Goal: Task Accomplishment & Management: Manage account settings

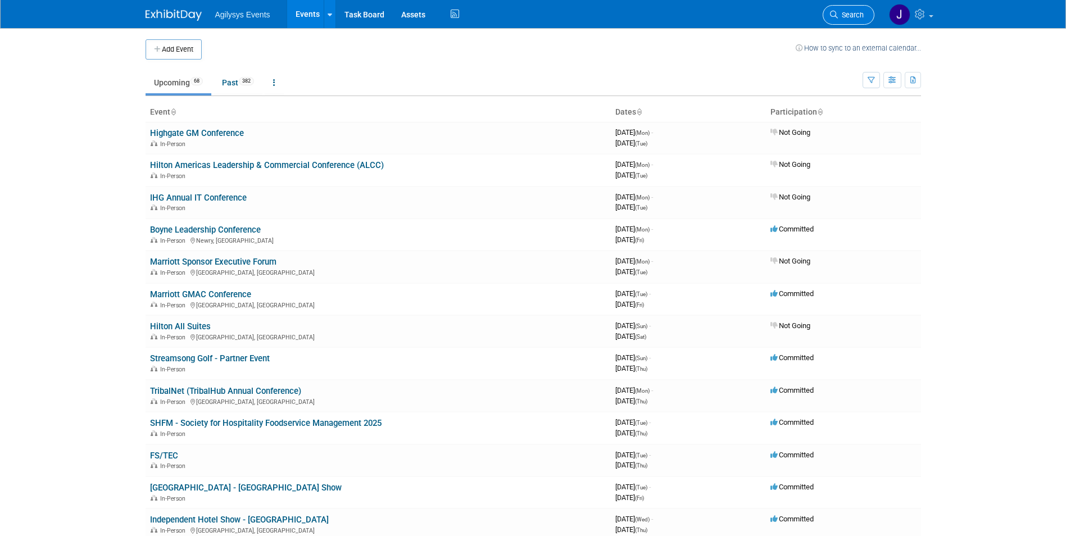
click at [859, 22] on link "Search" at bounding box center [849, 15] width 52 height 20
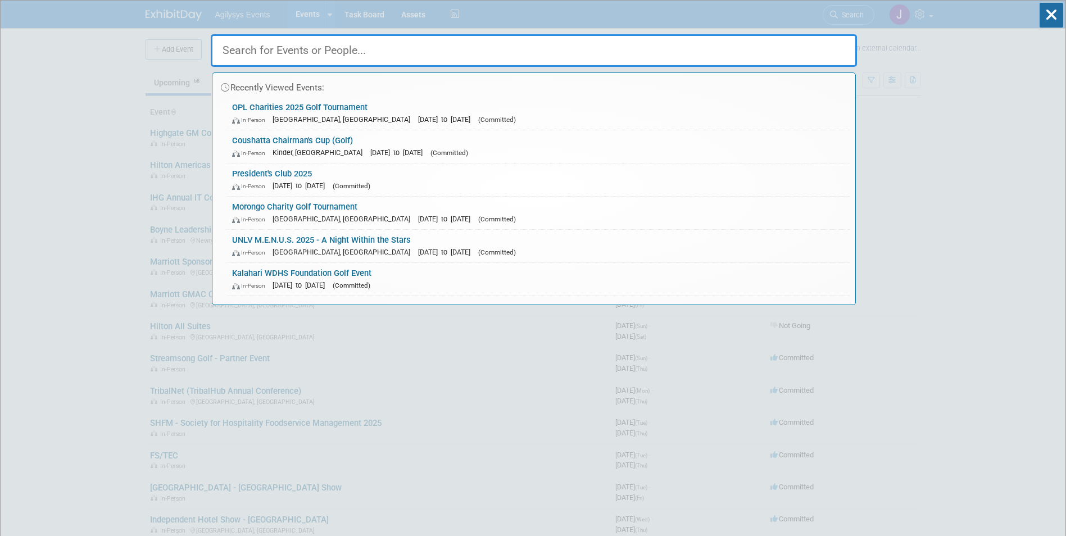
click at [290, 47] on input "text" at bounding box center [534, 50] width 646 height 33
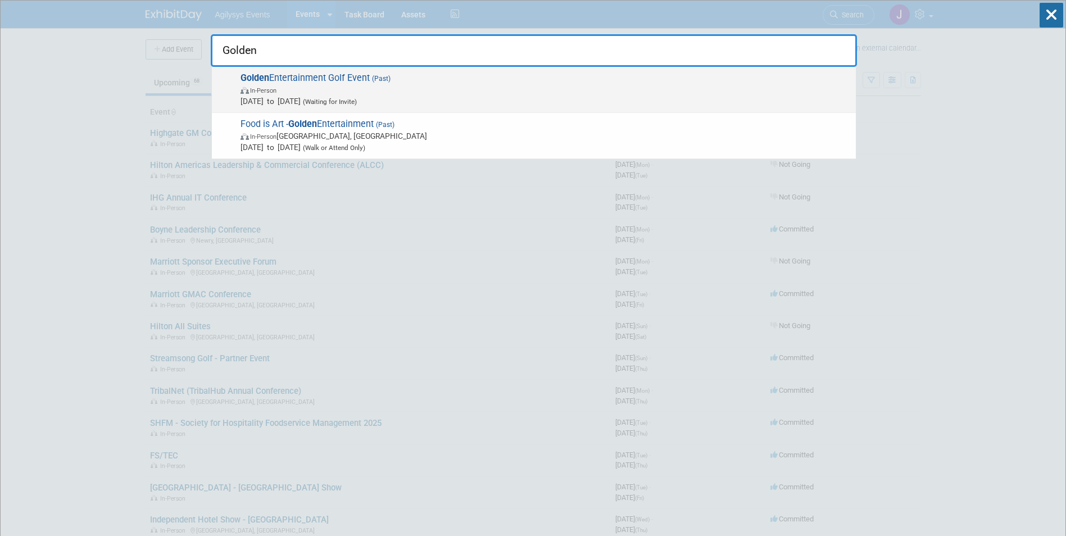
type input "Golden"
click at [313, 83] on span "Golden Entertainment Golf Event (Past) In-Person Sep 1, 2025 to Sep 2, 2025 (Wa…" at bounding box center [543, 90] width 613 height 34
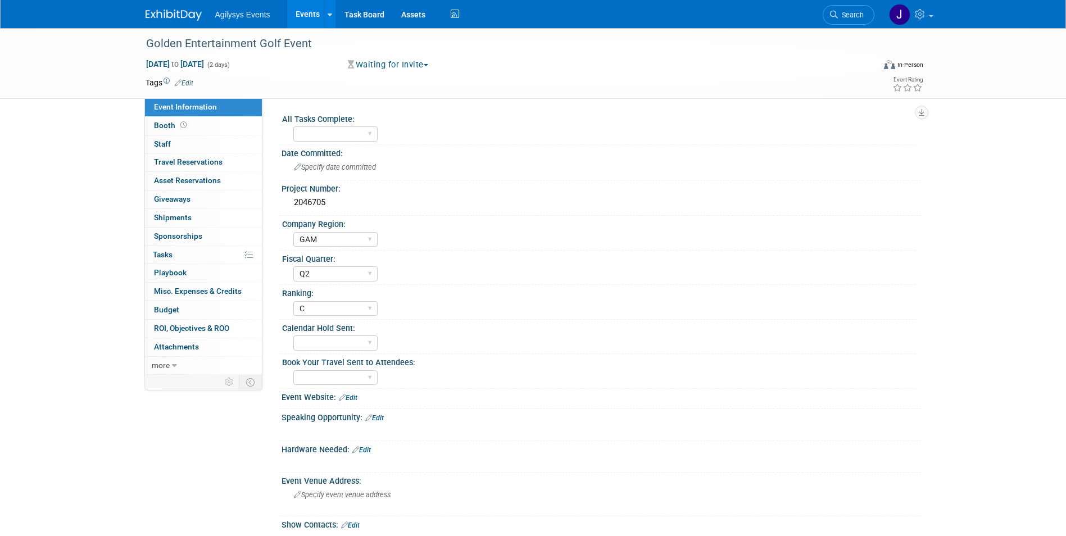
select select "GAM"
select select "Q2"
select select "C"
click at [205, 62] on span "[DATE] to [DATE]" at bounding box center [175, 64] width 59 height 10
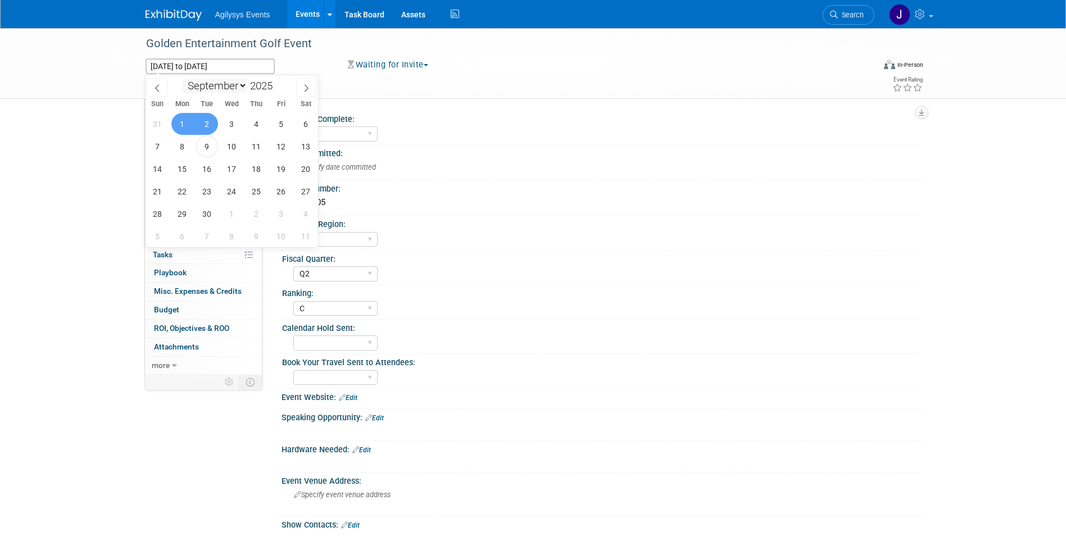
click at [243, 87] on select "January February March April May June July August September October November De…" at bounding box center [215, 86] width 65 height 14
select select "9"
click at [183, 79] on select "January February March April May June July August September October November De…" at bounding box center [215, 86] width 65 height 14
click at [205, 192] on span "21" at bounding box center [207, 191] width 22 height 22
type input "[DATE]"
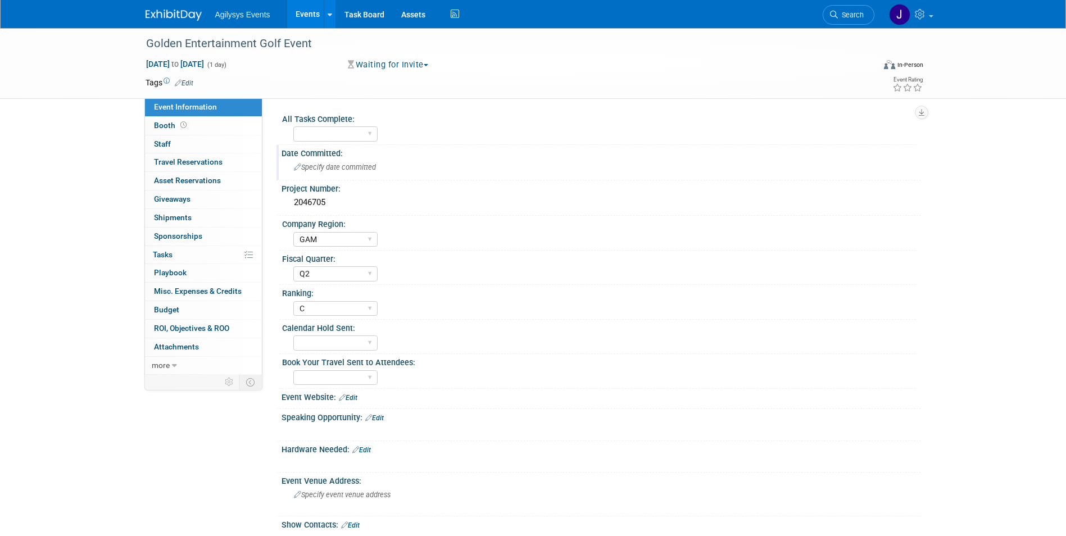
click at [401, 158] on div "Specify date committed" at bounding box center [601, 166] width 623 height 17
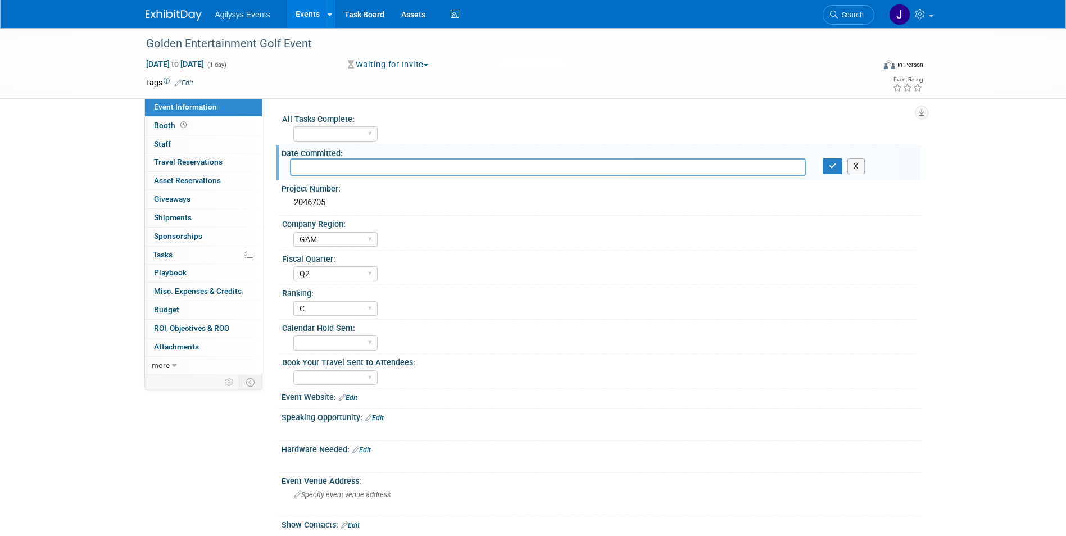
click at [345, 165] on input "text" at bounding box center [548, 166] width 516 height 17
type input "1"
type input "[DATE]"
click at [372, 242] on select "FSM GAM HRC APAC EMEA [PERSON_NAME]" at bounding box center [335, 239] width 84 height 15
click at [409, 255] on div "Fiscal Quarter:" at bounding box center [599, 258] width 634 height 14
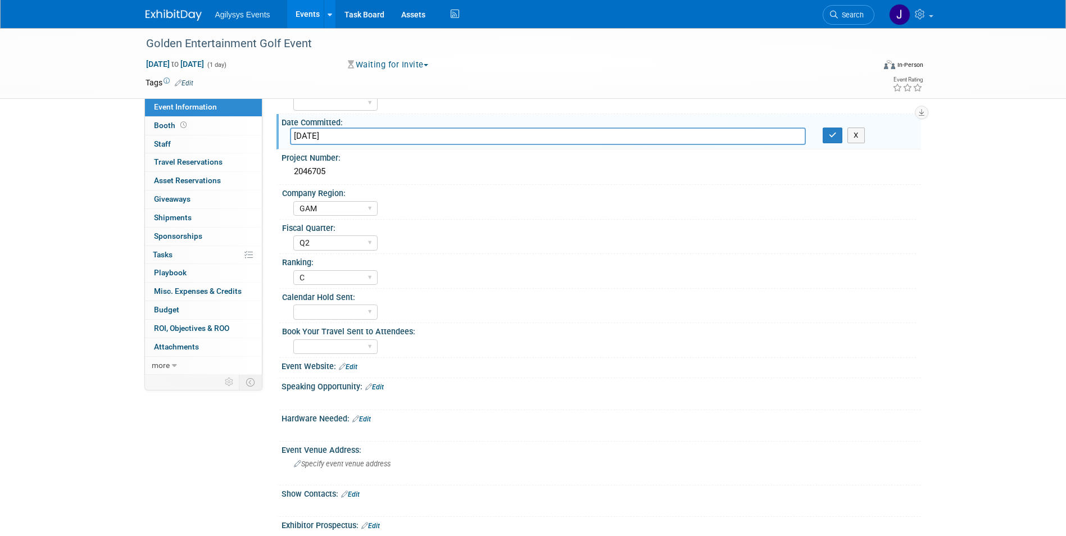
scroll to position [56, 0]
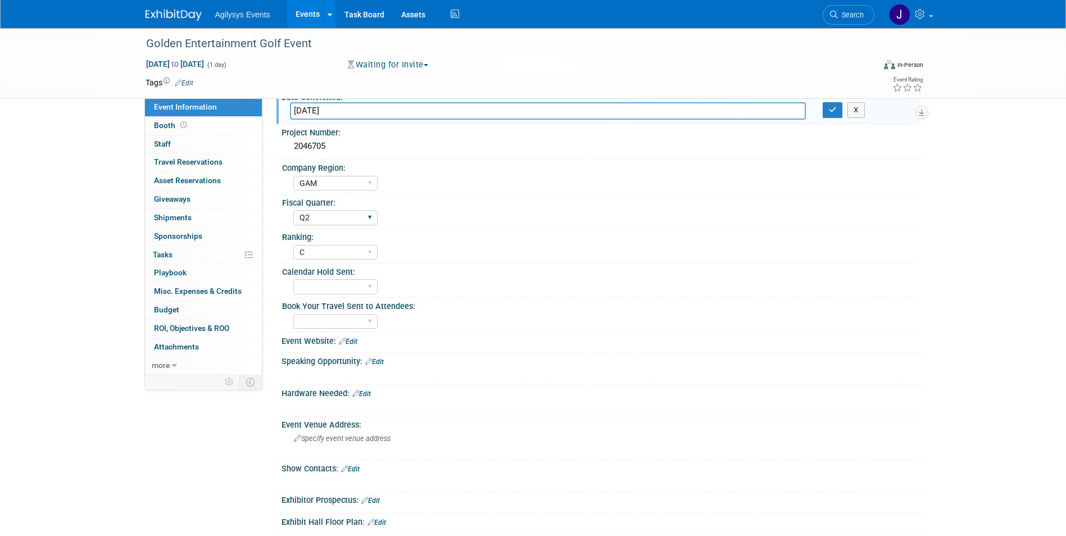
drag, startPoint x: 354, startPoint y: 216, endPoint x: 354, endPoint y: 225, distance: 9.6
click at [354, 216] on select "Q1 Q2 Q3 Q4" at bounding box center [335, 217] width 84 height 15
select select "Q3"
click at [293, 210] on select "Q1 Q2 Q3 Q4" at bounding box center [335, 217] width 84 height 15
click at [357, 288] on select "Yes" at bounding box center [335, 286] width 84 height 15
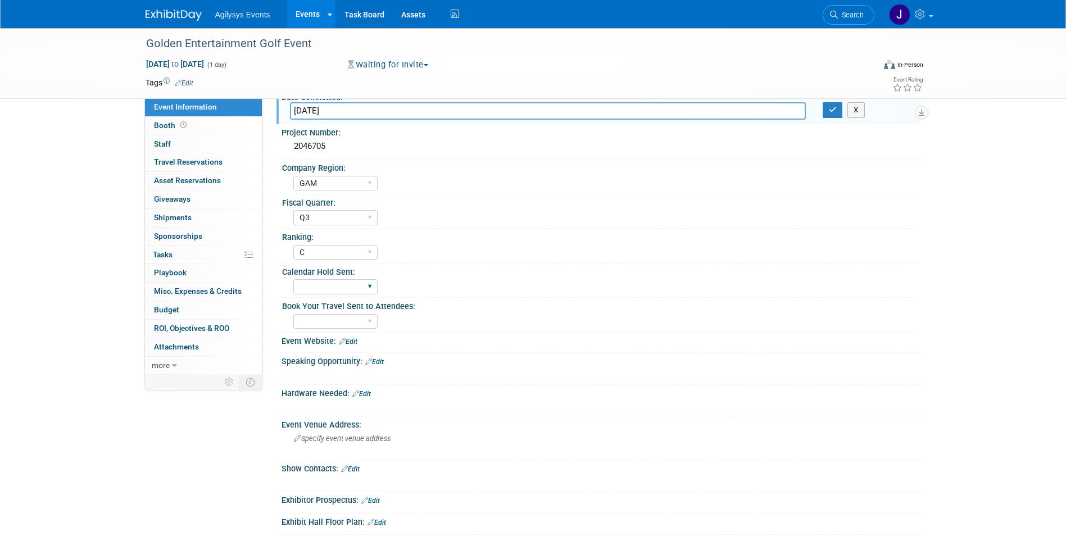
select select "Yes"
click at [293, 279] on select "Yes" at bounding box center [335, 286] width 84 height 15
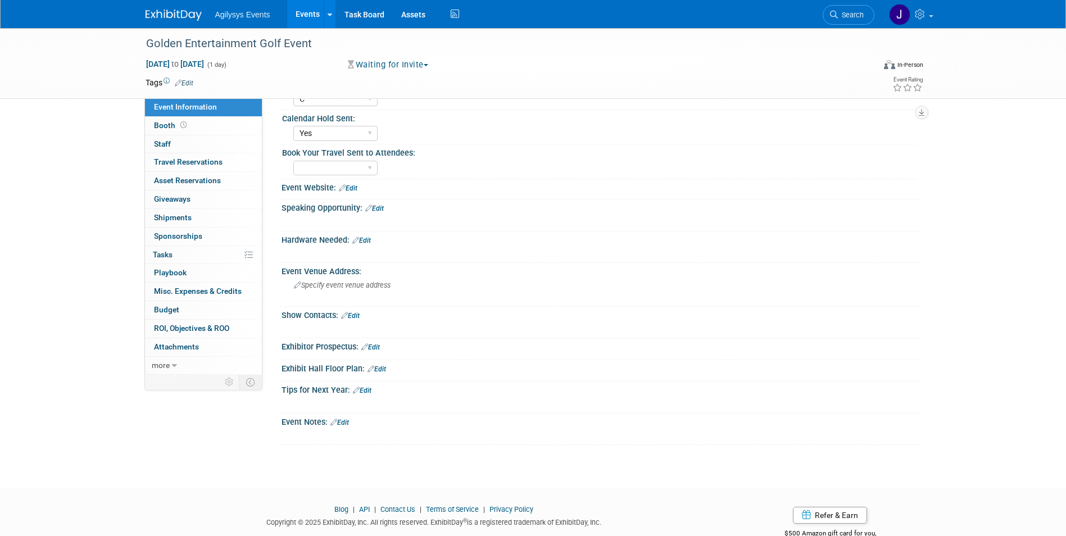
scroll to position [225, 0]
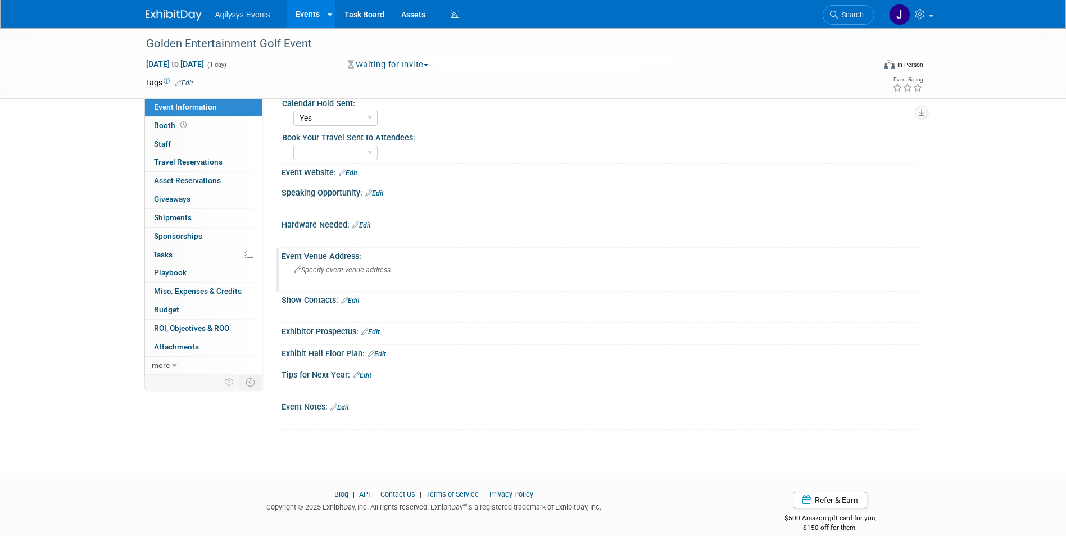
click at [328, 270] on span "Specify event venue address" at bounding box center [342, 270] width 97 height 8
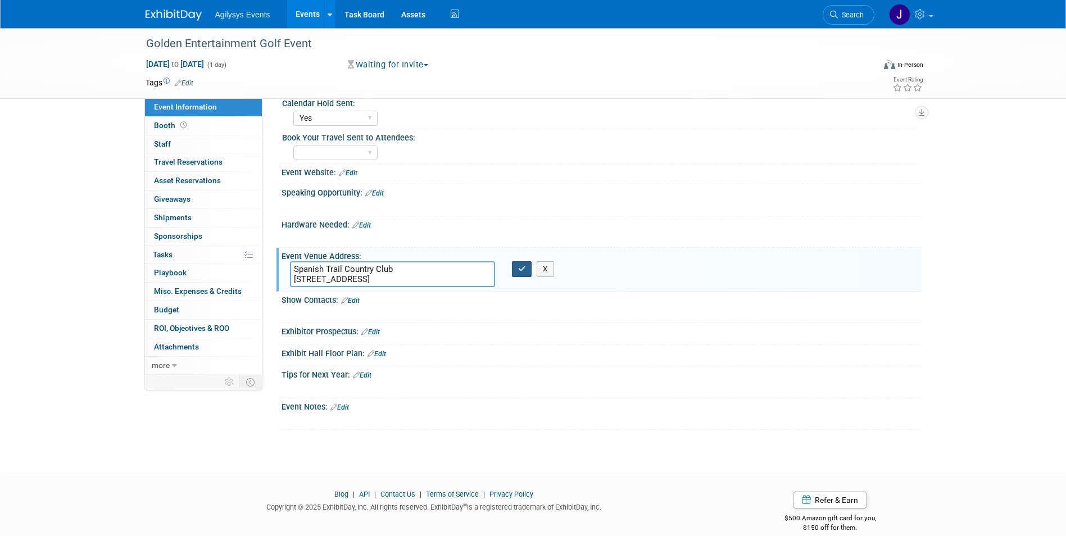
type textarea "Spanish Trail Country Club [STREET_ADDRESS]"
click at [522, 271] on icon "button" at bounding box center [522, 268] width 8 height 7
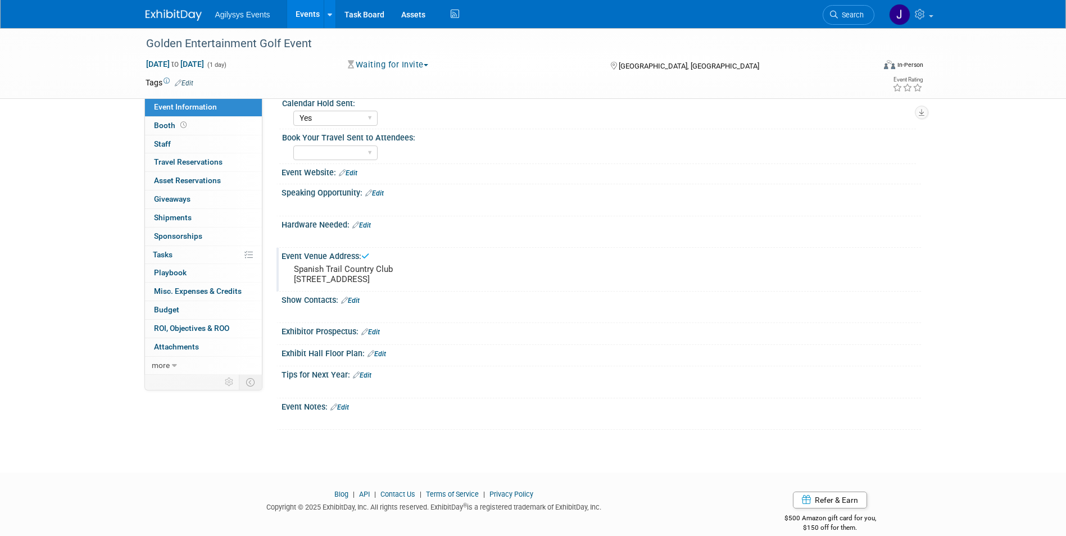
click at [364, 300] on div "Show Contacts: Edit" at bounding box center [602, 299] width 640 height 15
click at [355, 301] on link "Edit" at bounding box center [350, 301] width 19 height 8
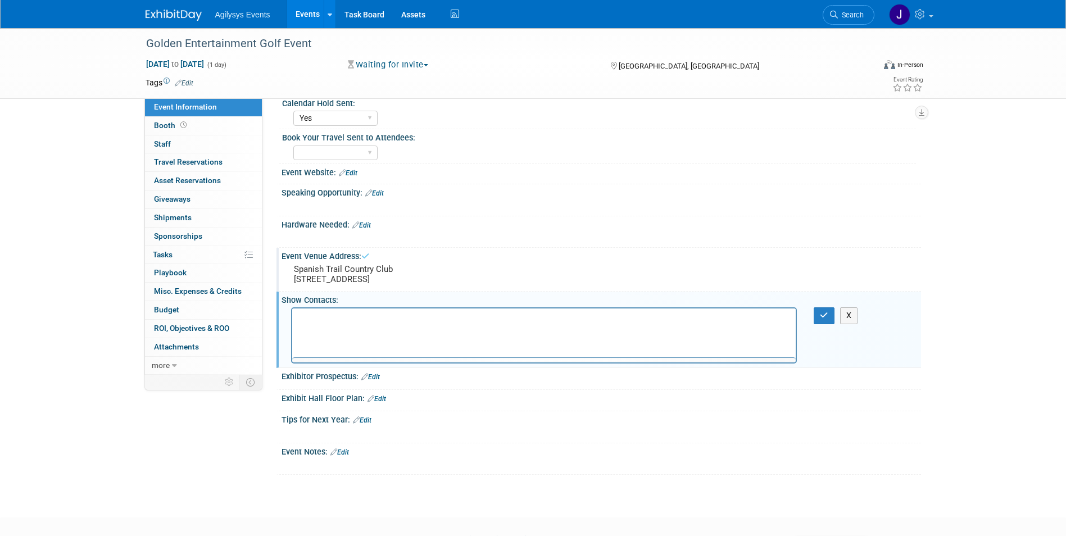
scroll to position [0, 0]
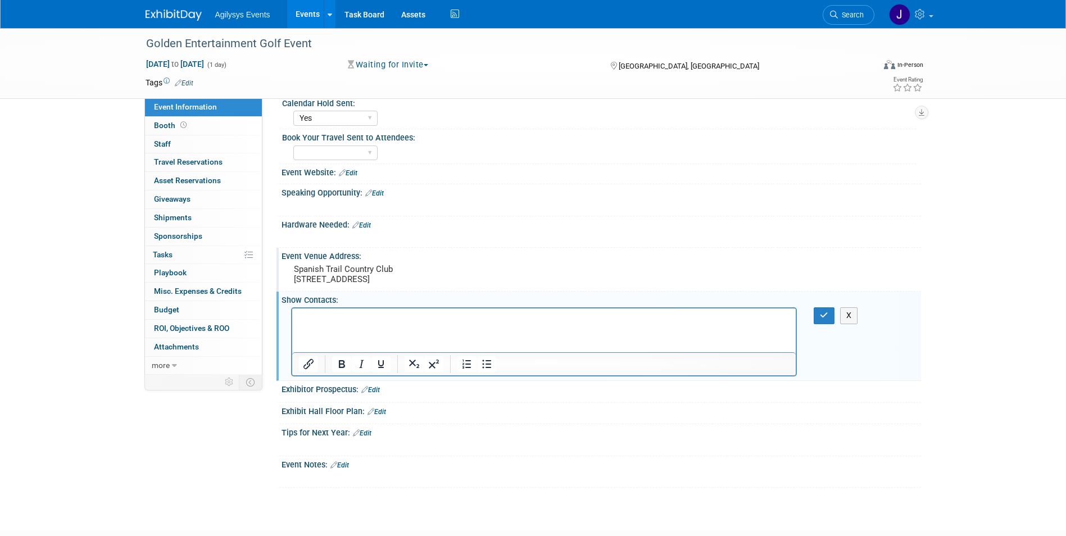
click at [302, 319] on p "Rich Text Area. Press ALT-0 for help." at bounding box center [543, 318] width 491 height 11
click at [828, 316] on icon "button" at bounding box center [824, 315] width 8 height 8
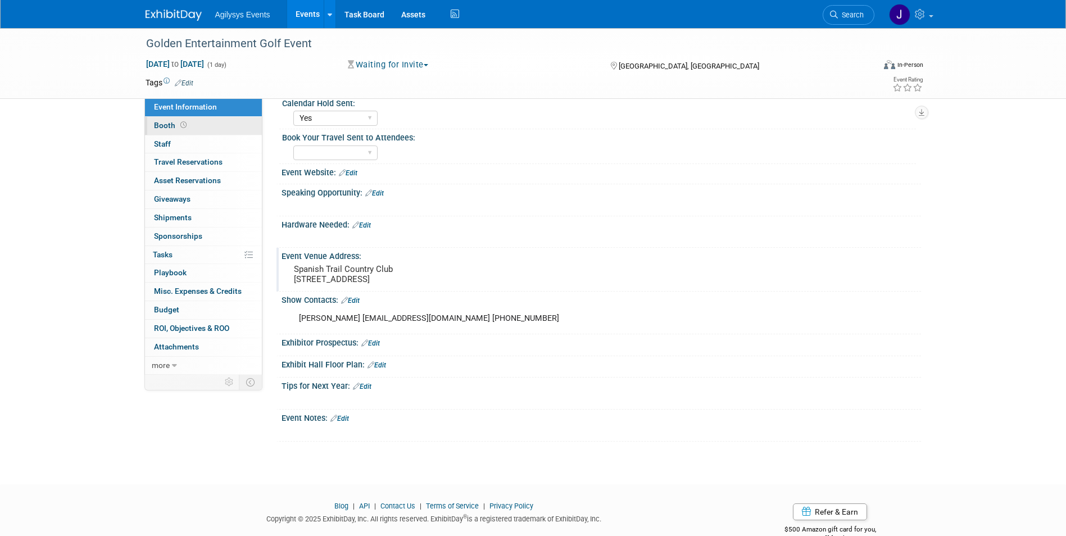
click at [159, 124] on span "Booth" at bounding box center [171, 125] width 35 height 9
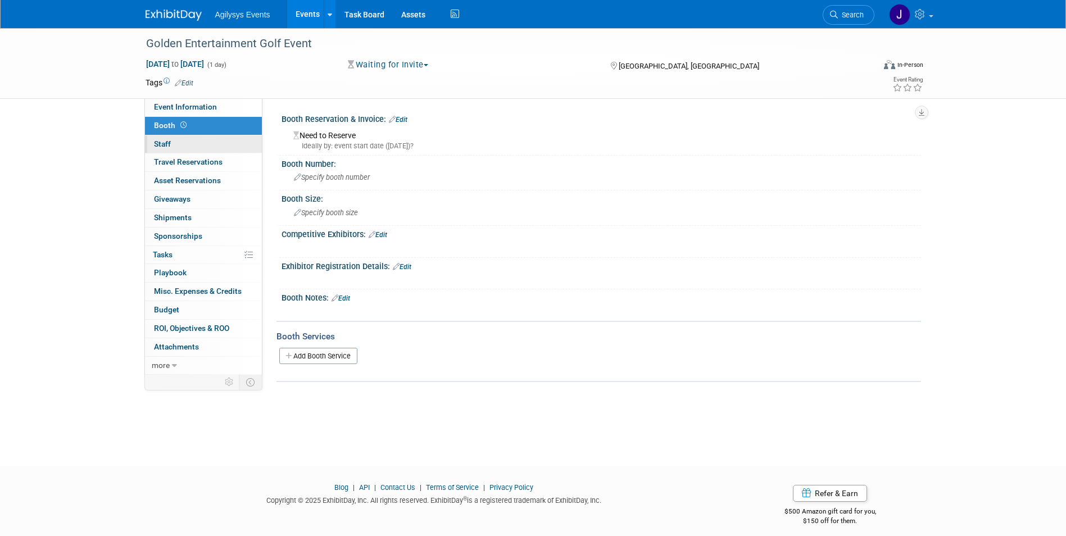
click at [164, 140] on span "Staff 0" at bounding box center [162, 143] width 17 height 9
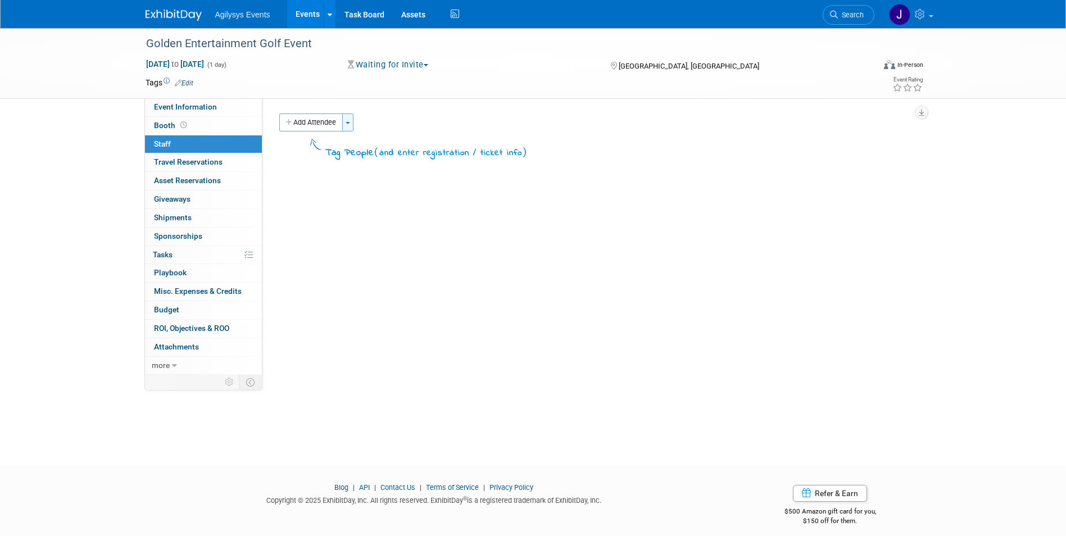
click at [347, 121] on button "Toggle Dropdown" at bounding box center [347, 123] width 11 height 18
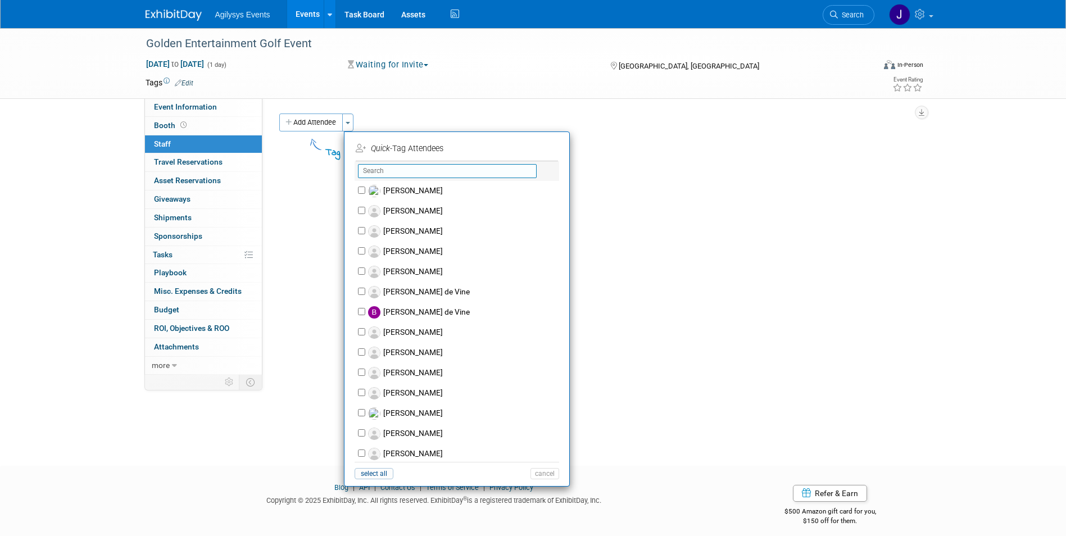
click at [385, 173] on input "text" at bounding box center [447, 171] width 179 height 14
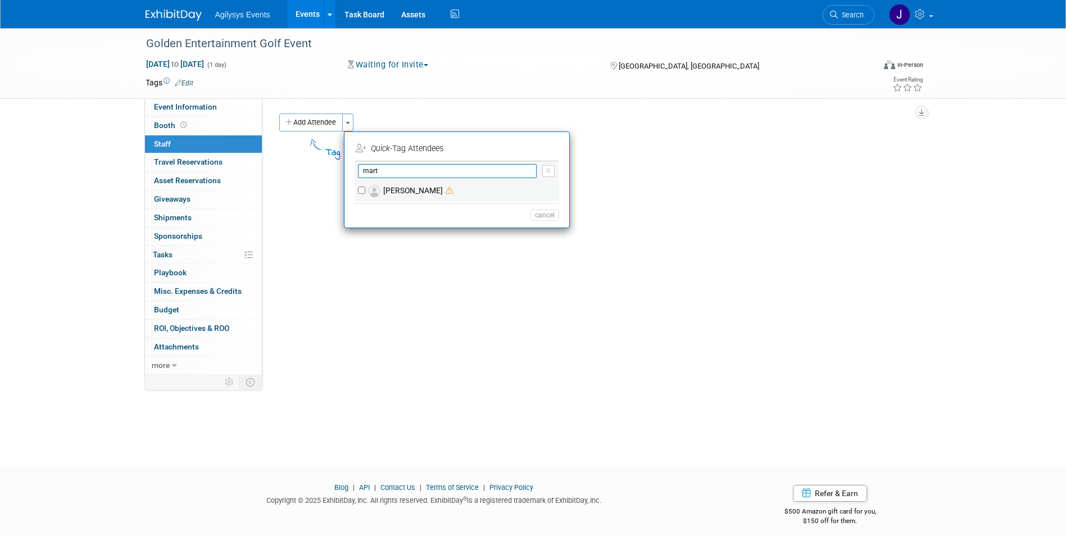
type input "mart"
drag, startPoint x: 361, startPoint y: 187, endPoint x: 385, endPoint y: 193, distance: 24.4
click at [362, 187] on input "[PERSON_NAME]" at bounding box center [361, 190] width 7 height 7
checkbox input "true"
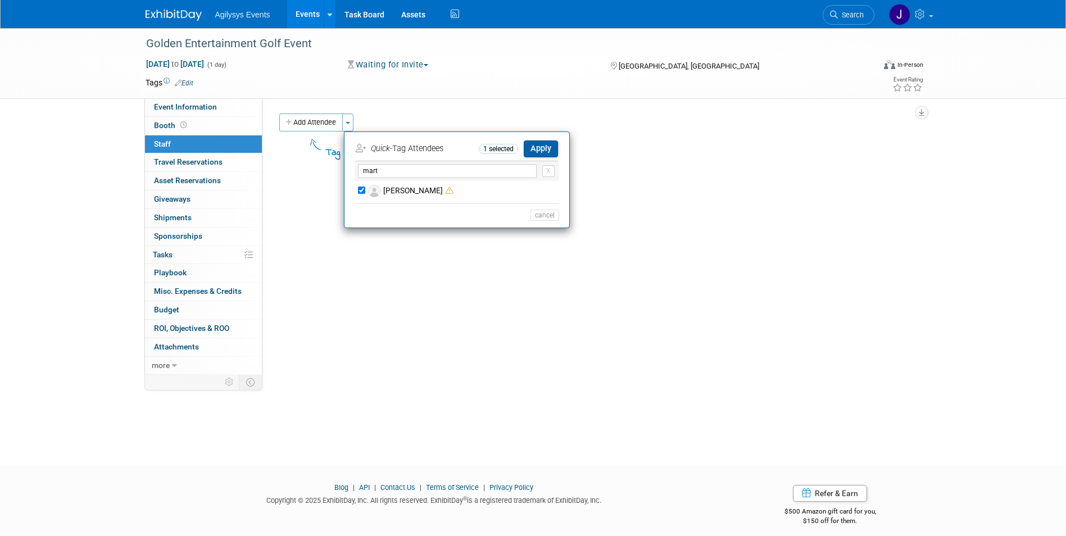
click at [547, 146] on button "Apply" at bounding box center [541, 149] width 34 height 16
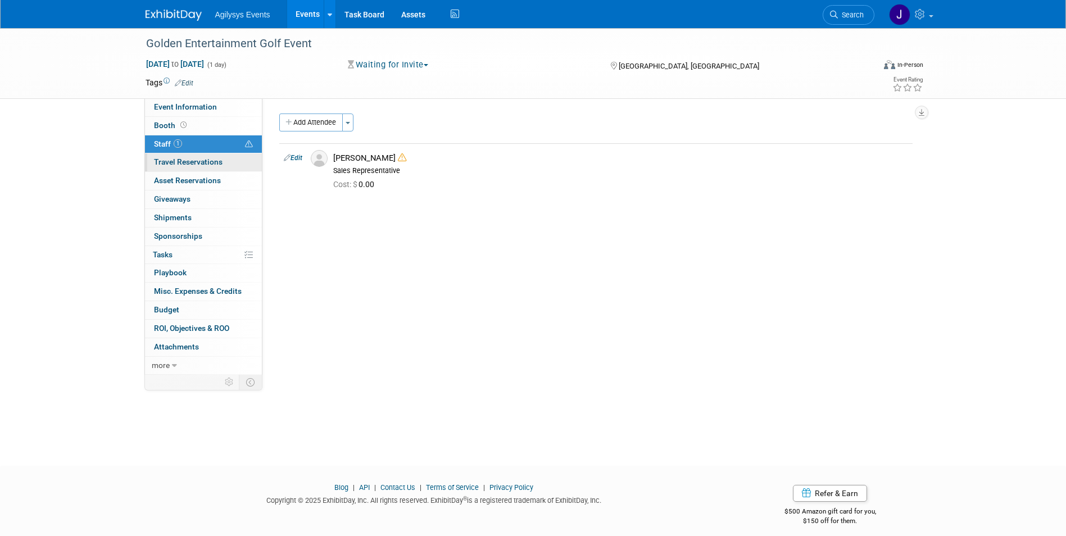
click at [193, 162] on span "Travel Reservations 0" at bounding box center [188, 161] width 69 height 9
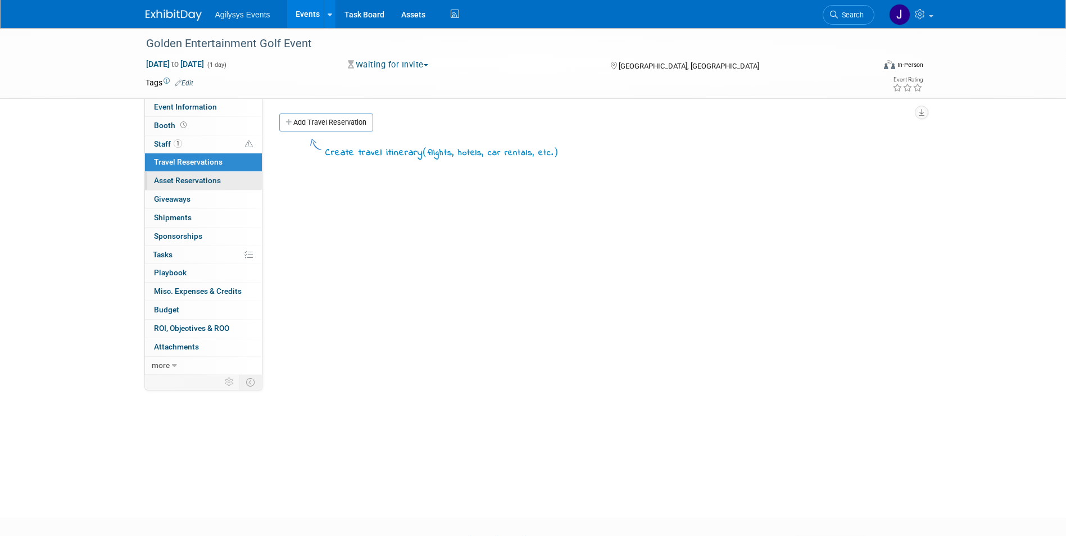
click at [196, 181] on span "Asset Reservations 0" at bounding box center [187, 180] width 67 height 9
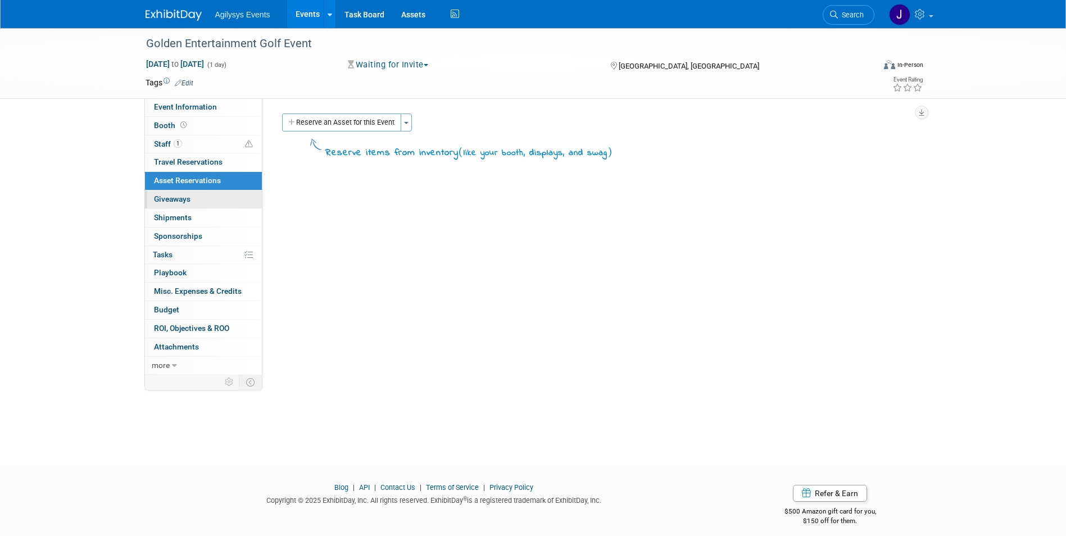
click at [187, 196] on span "Giveaways 0" at bounding box center [172, 198] width 37 height 9
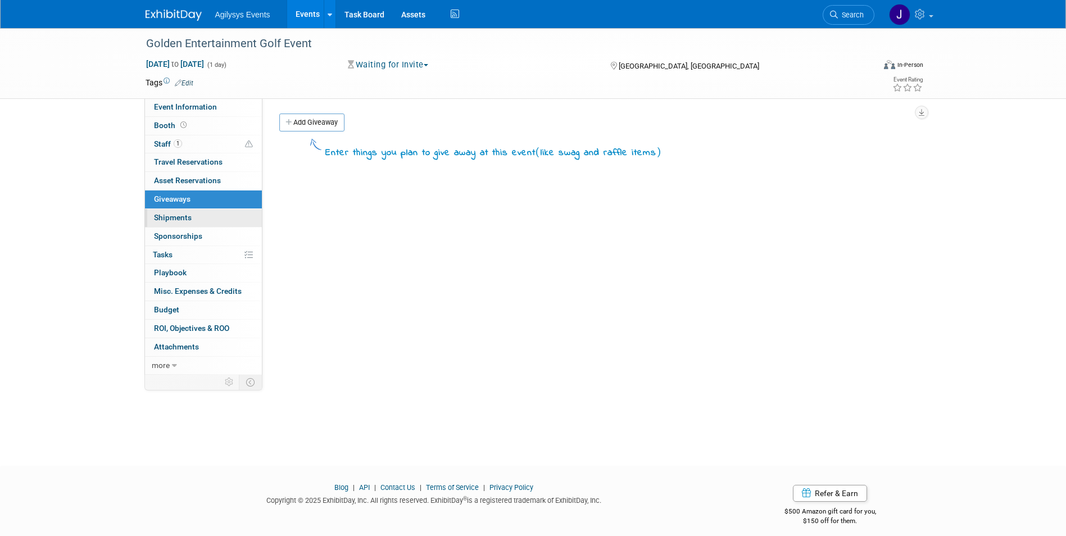
click at [179, 217] on span "Shipments 0" at bounding box center [173, 217] width 38 height 9
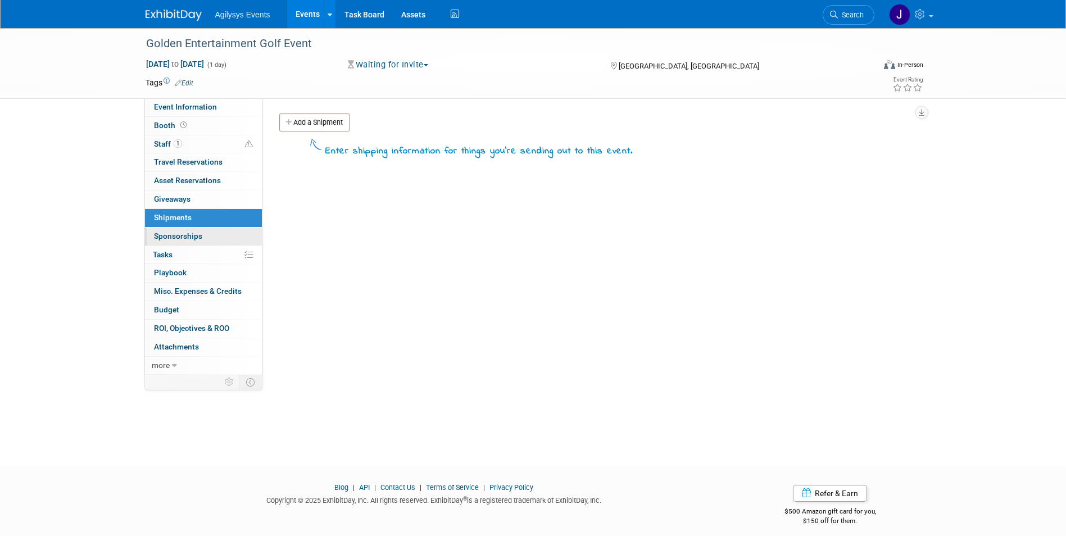
click at [180, 236] on span "Sponsorships 0" at bounding box center [178, 236] width 48 height 9
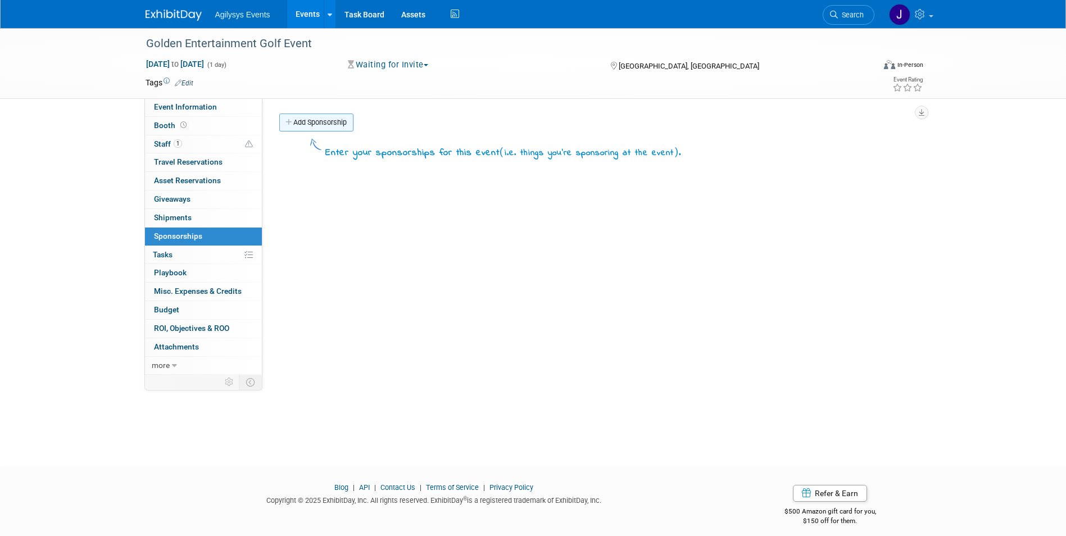
click at [293, 122] on icon at bounding box center [290, 122] width 8 height 7
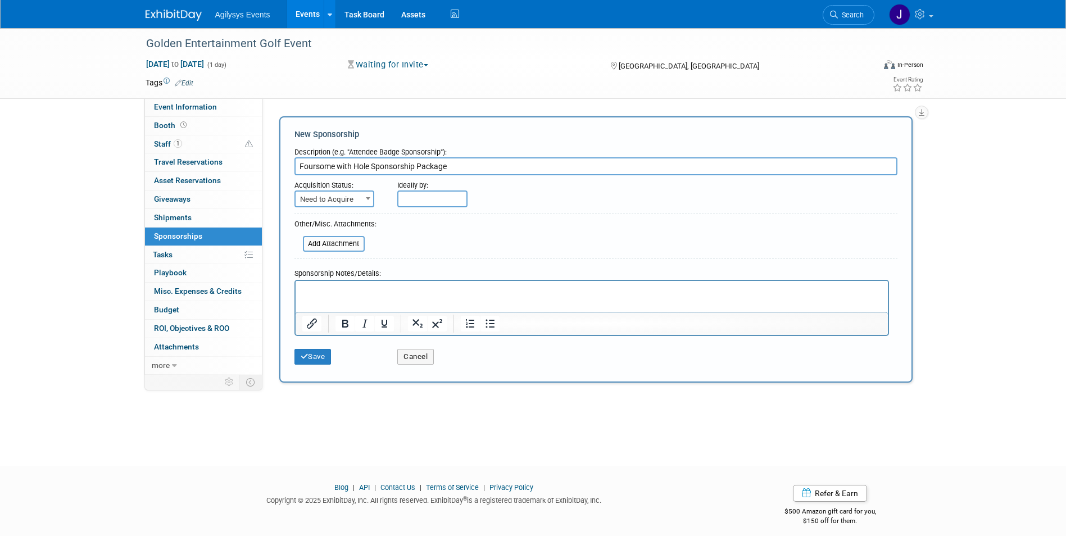
type input "Foursome with Hole Sponsorship Package"
click at [312, 295] on p "Rich Text Area. Press ALT-0 for help." at bounding box center [591, 290] width 579 height 11
click at [320, 244] on input "file" at bounding box center [297, 243] width 134 height 13
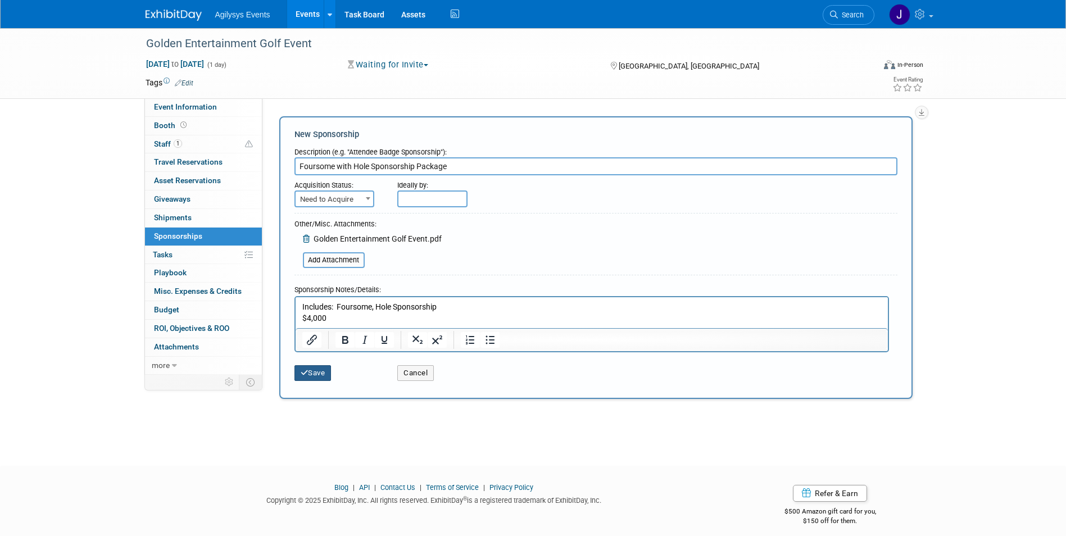
click at [315, 373] on button "Save" at bounding box center [313, 373] width 37 height 16
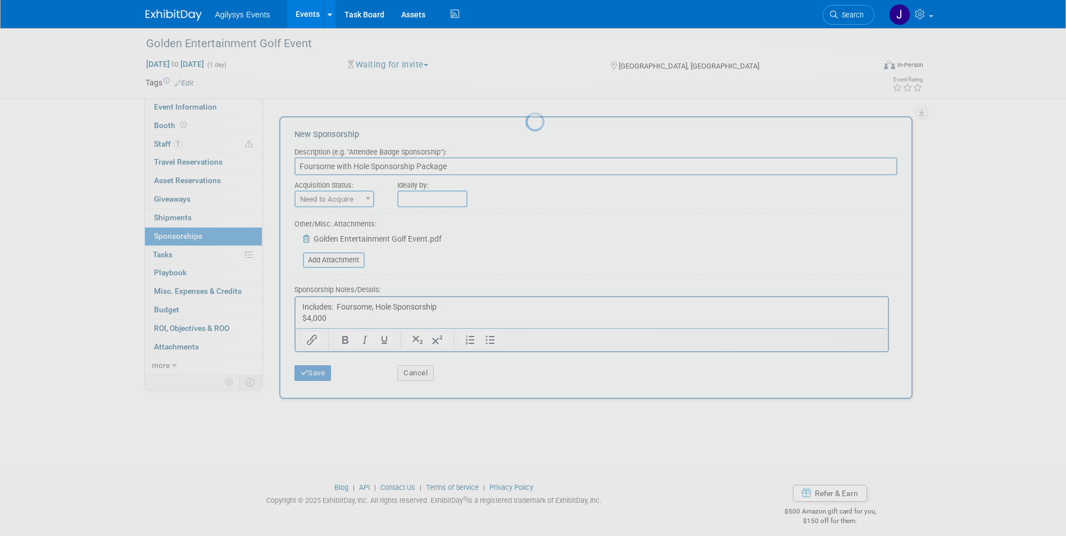
scroll to position [8, 0]
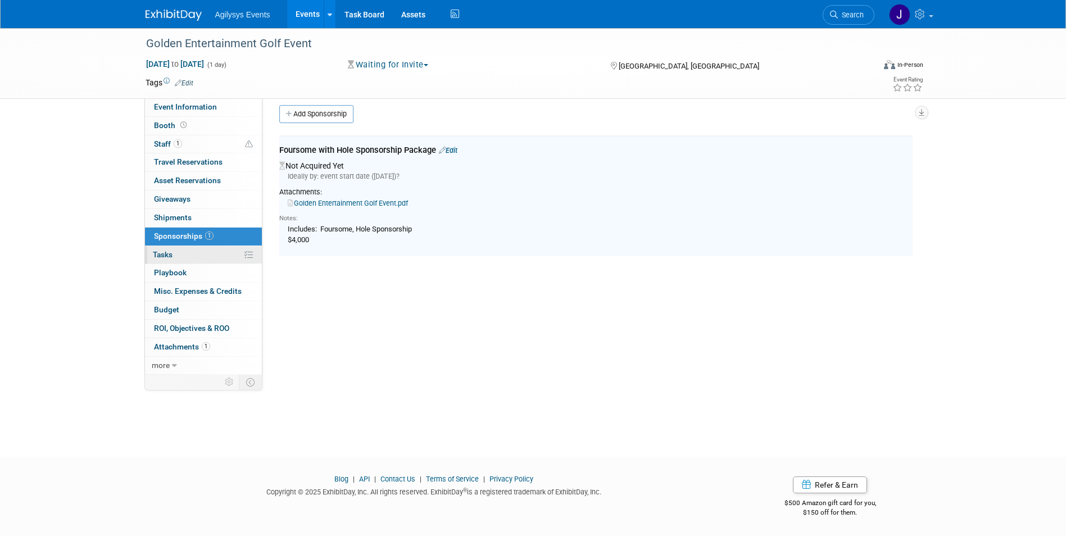
click at [166, 251] on span "Tasks 0%" at bounding box center [163, 254] width 20 height 9
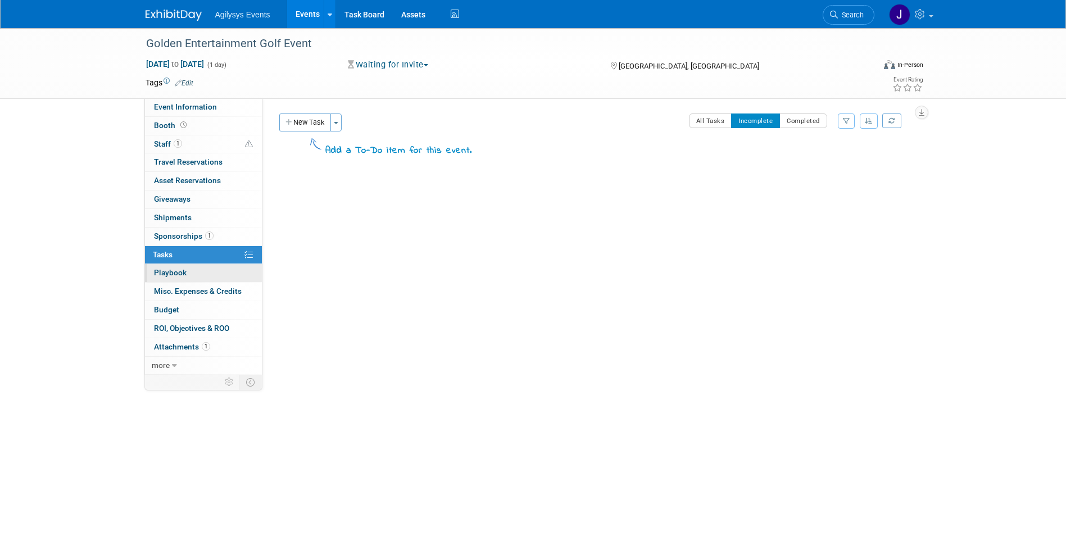
click at [169, 273] on span "Playbook 0" at bounding box center [170, 272] width 33 height 9
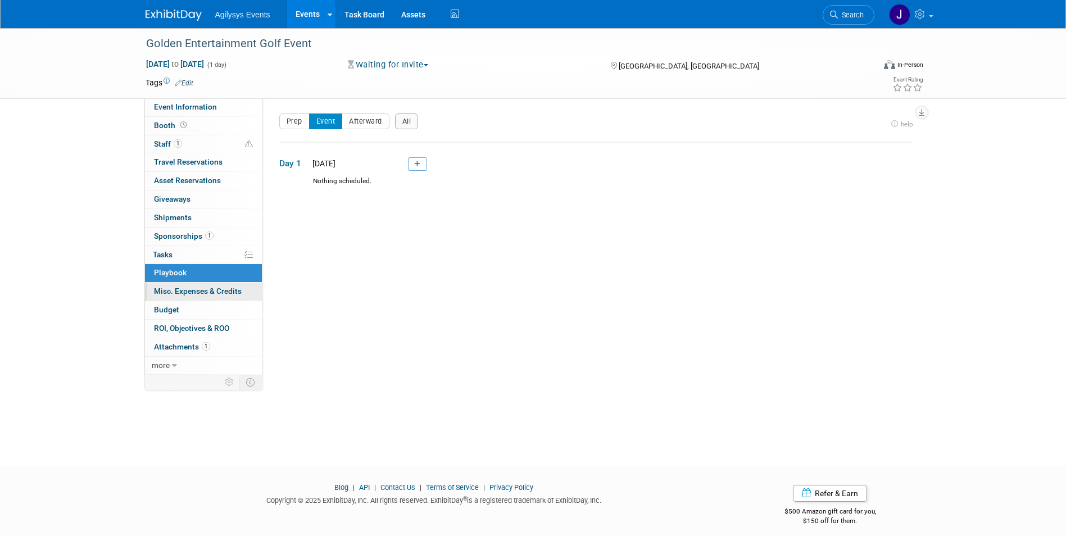
click at [171, 291] on span "Misc. Expenses & Credits 0" at bounding box center [198, 291] width 88 height 9
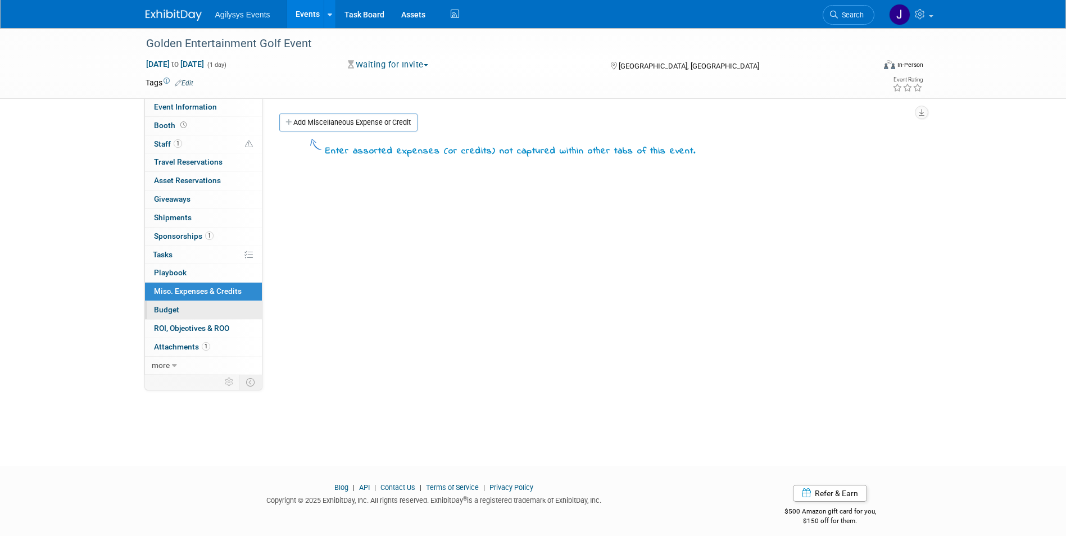
click at [165, 309] on span "Budget" at bounding box center [166, 309] width 25 height 9
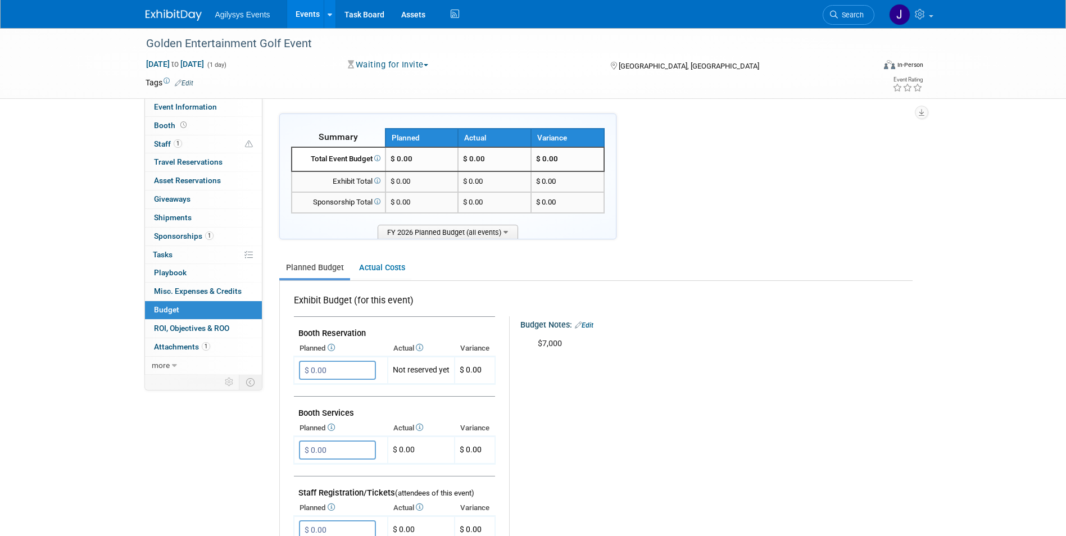
click at [564, 167] on td "$ 0.00" at bounding box center [567, 159] width 73 height 24
click at [406, 160] on span "$ 0.00" at bounding box center [402, 159] width 22 height 8
click at [420, 212] on td "$ 0.00" at bounding box center [422, 202] width 73 height 21
click at [398, 180] on span "$ 0.00" at bounding box center [401, 181] width 20 height 8
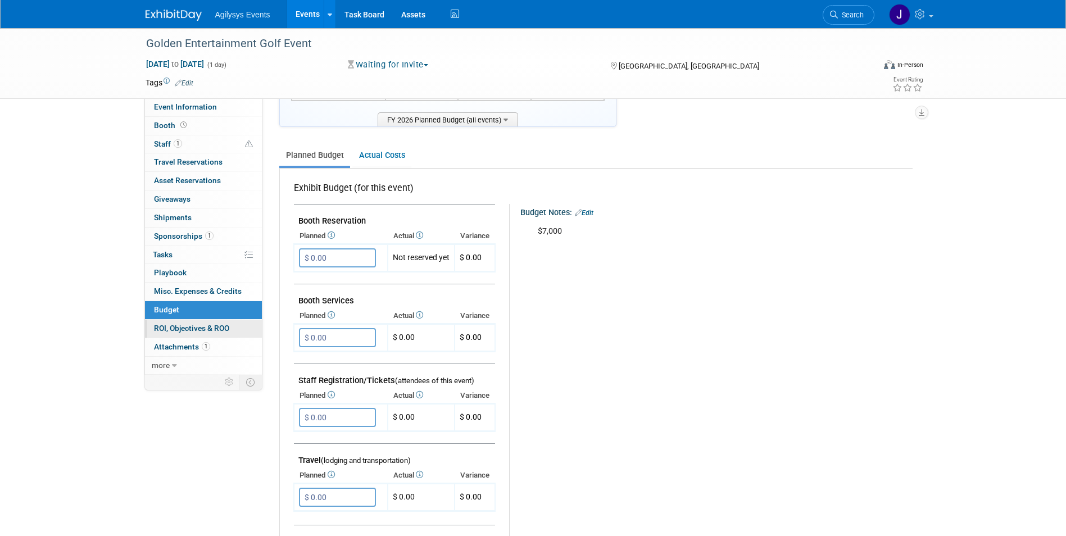
click at [179, 331] on span "ROI, Objectives & ROO 0" at bounding box center [191, 328] width 75 height 9
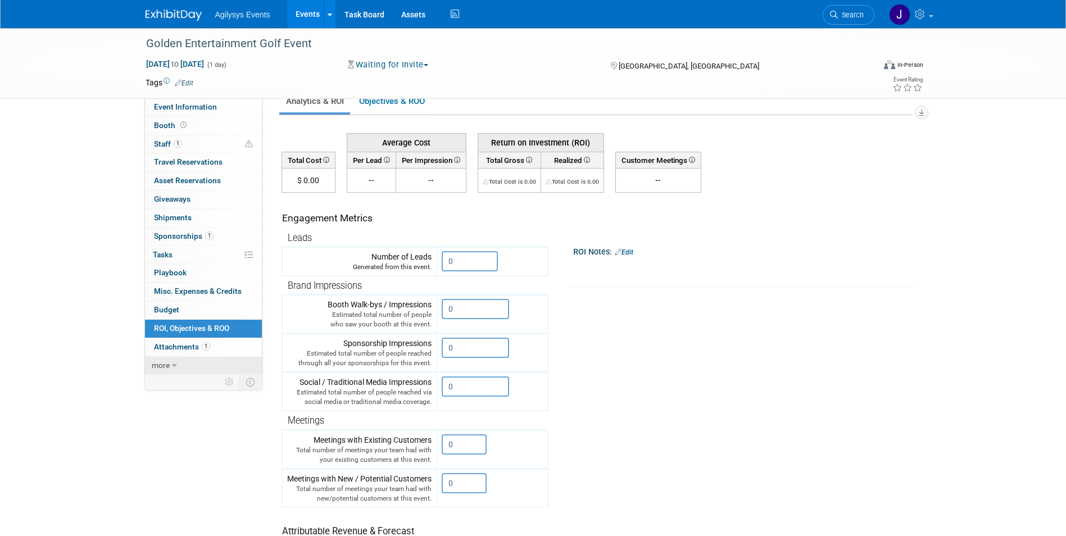
scroll to position [0, 0]
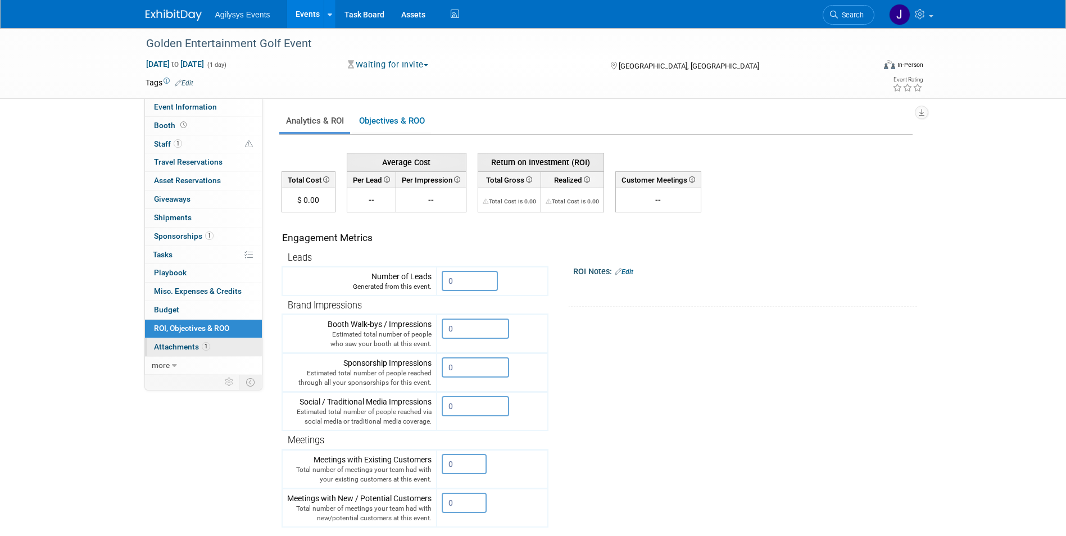
click at [174, 346] on span "Attachments 1" at bounding box center [182, 346] width 56 height 9
